Goal: Information Seeking & Learning: Learn about a topic

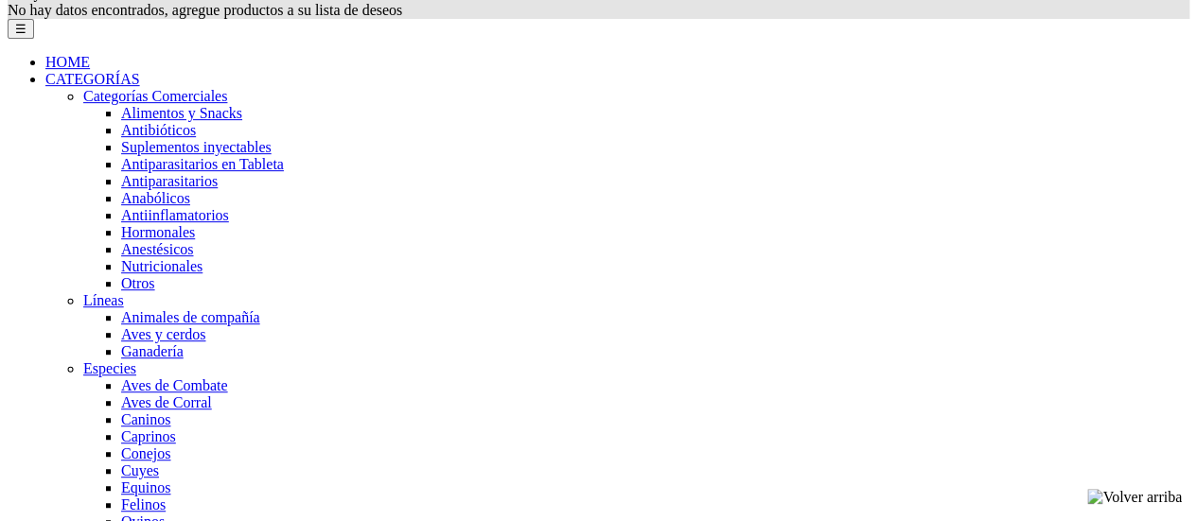
scroll to position [378, 0]
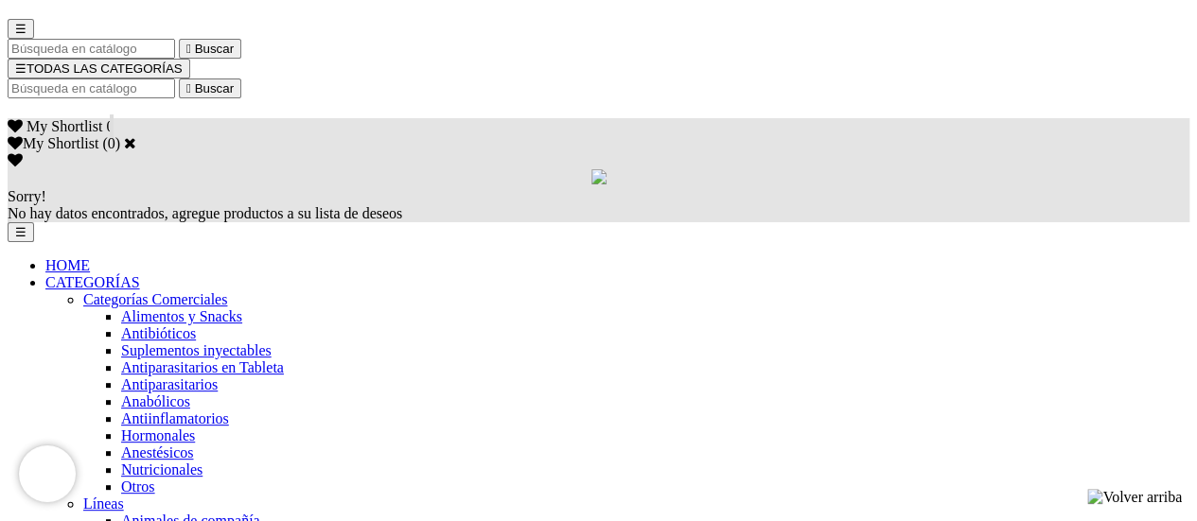
scroll to position [0, 0]
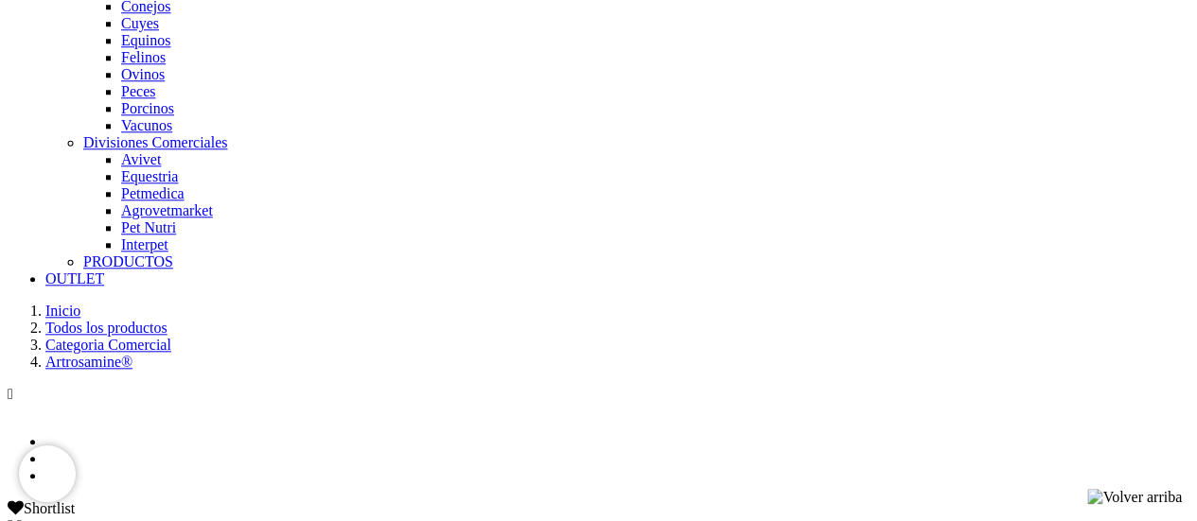
scroll to position [524, 0]
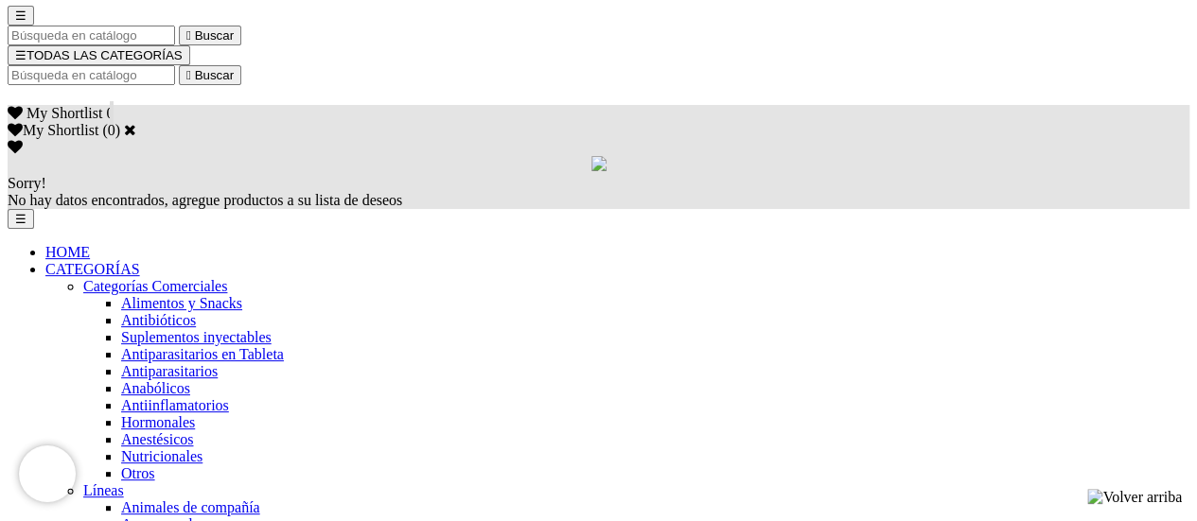
scroll to position [189, 0]
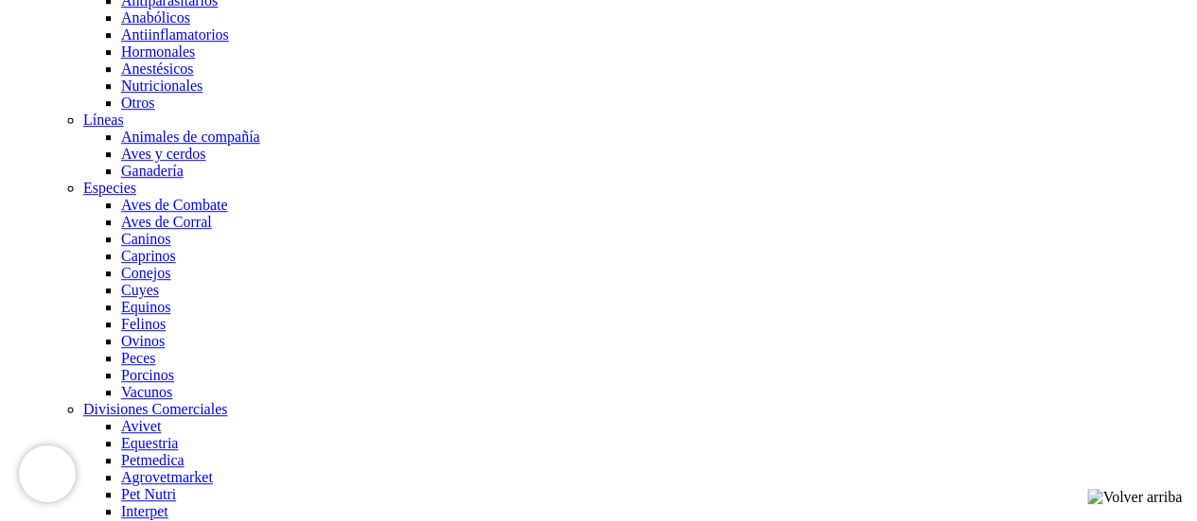
scroll to position [568, 0]
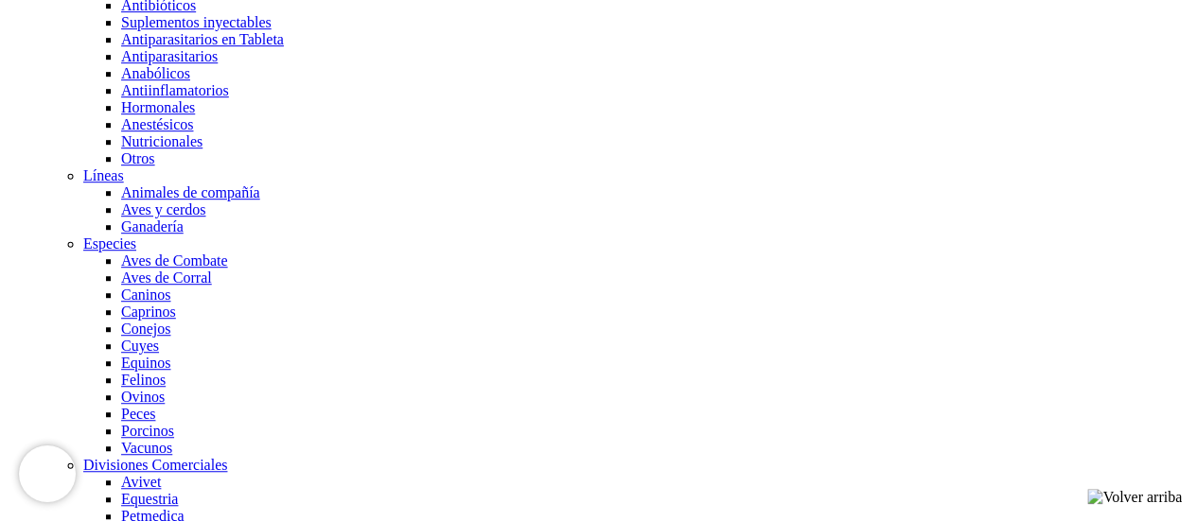
scroll to position [378, 0]
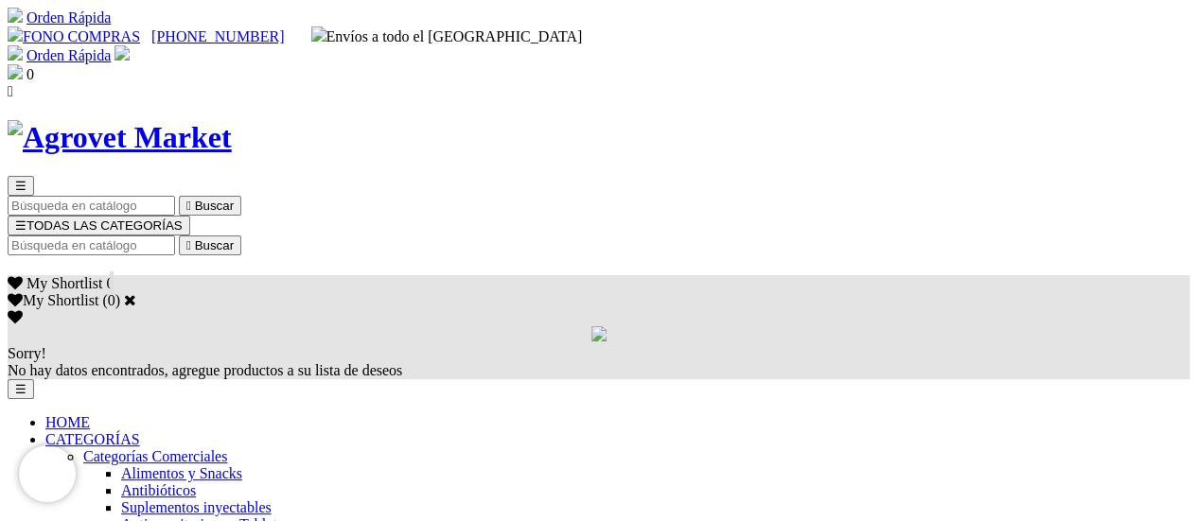
click at [90, 414] on span "HOME" at bounding box center [67, 422] width 44 height 16
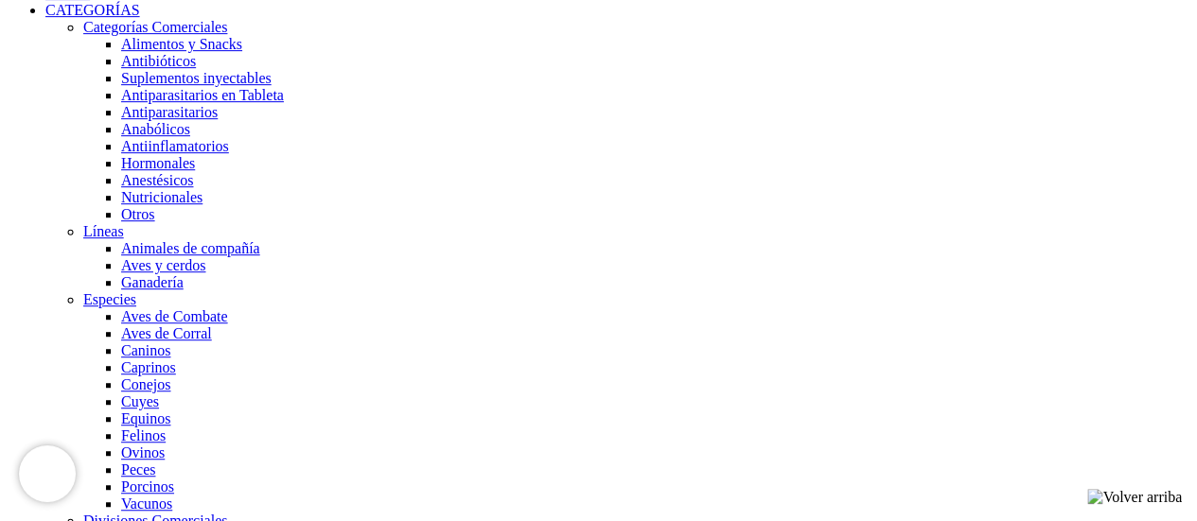
scroll to position [473, 0]
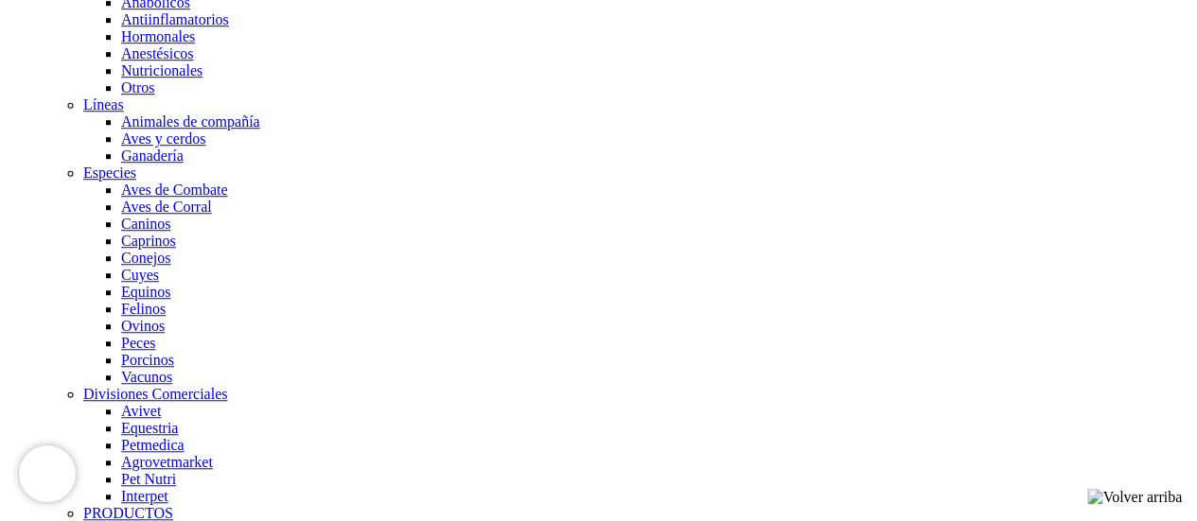
scroll to position [662, 0]
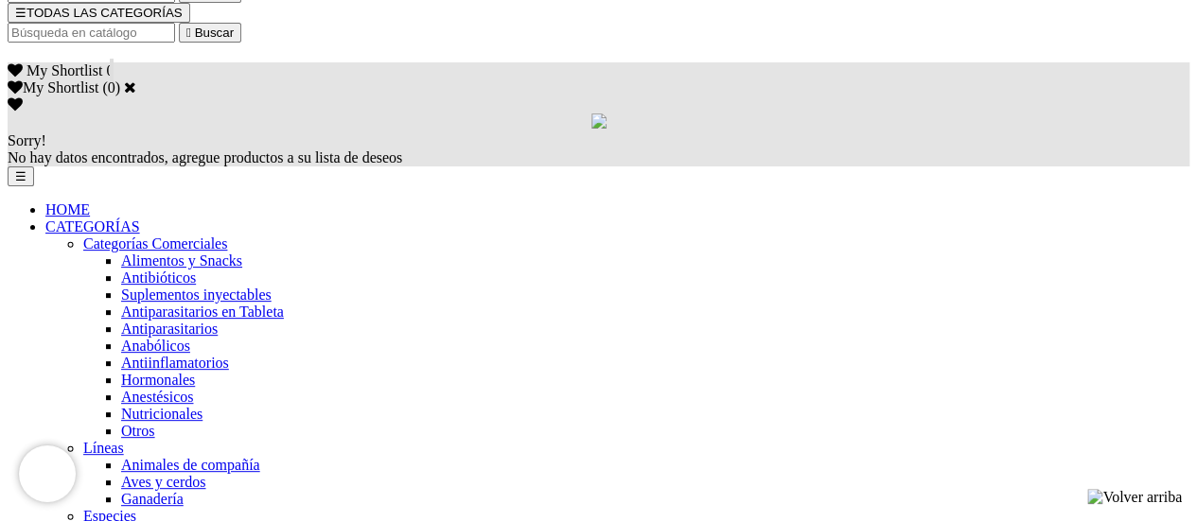
scroll to position [189, 0]
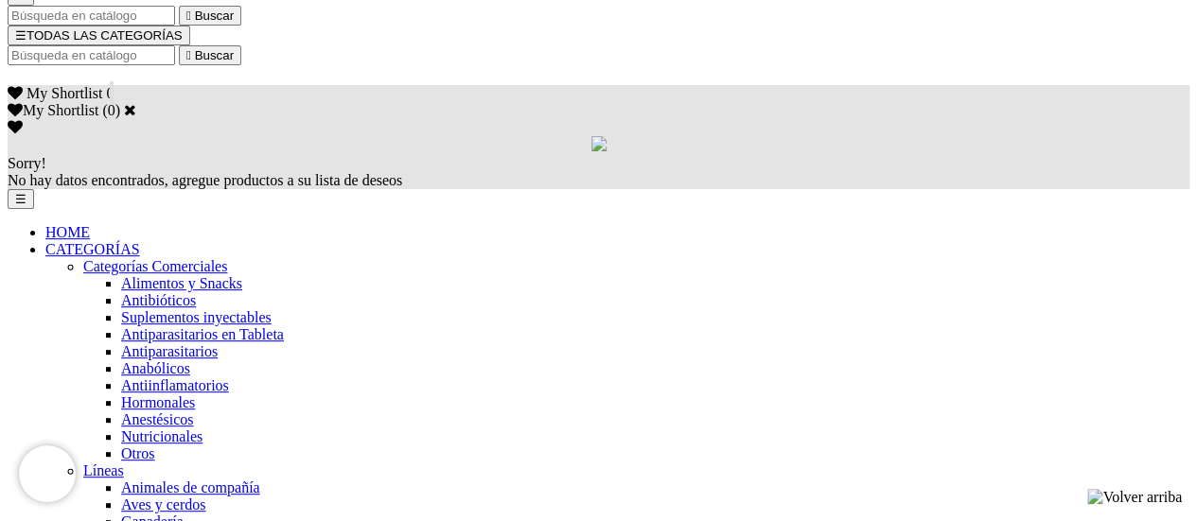
scroll to position [189, 0]
